Goal: Transaction & Acquisition: Purchase product/service

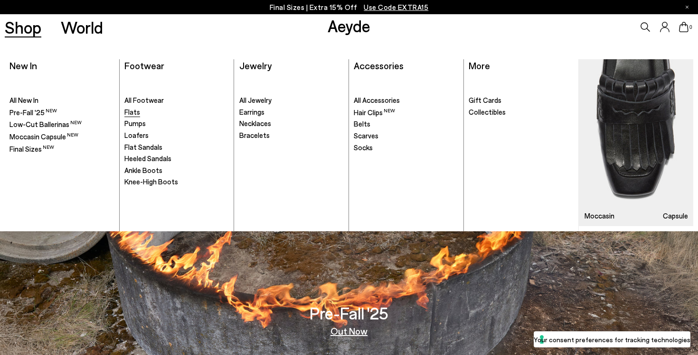
click at [135, 112] on span "Flats" at bounding box center [132, 112] width 16 height 9
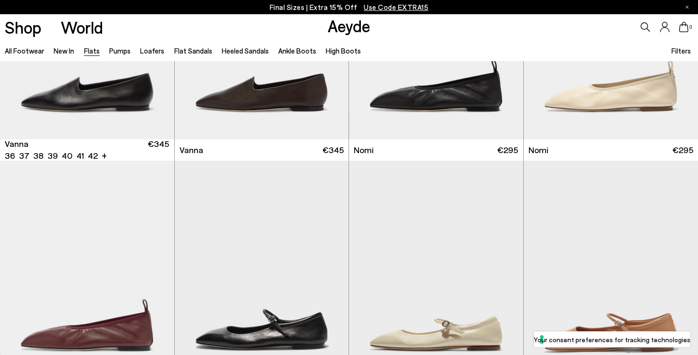
scroll to position [399, 0]
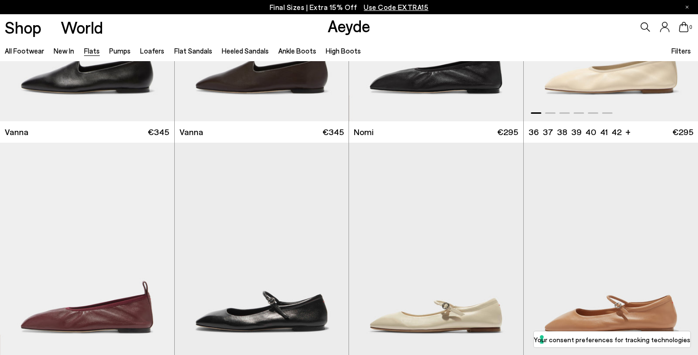
click at [549, 114] on span at bounding box center [550, 112] width 10 height 1
